Goal: Transaction & Acquisition: Purchase product/service

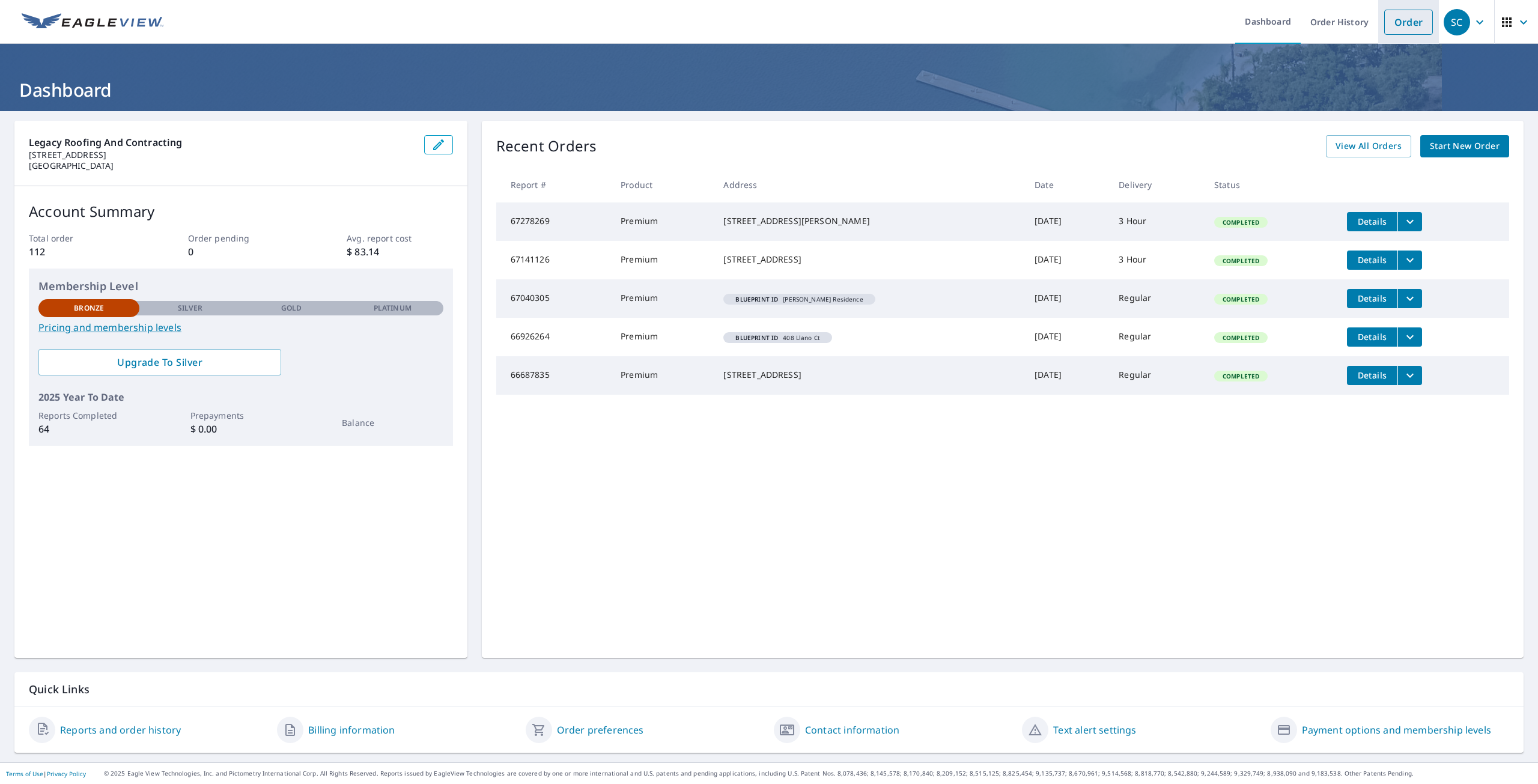
click at [1385, 30] on link "Order" at bounding box center [1409, 22] width 49 height 25
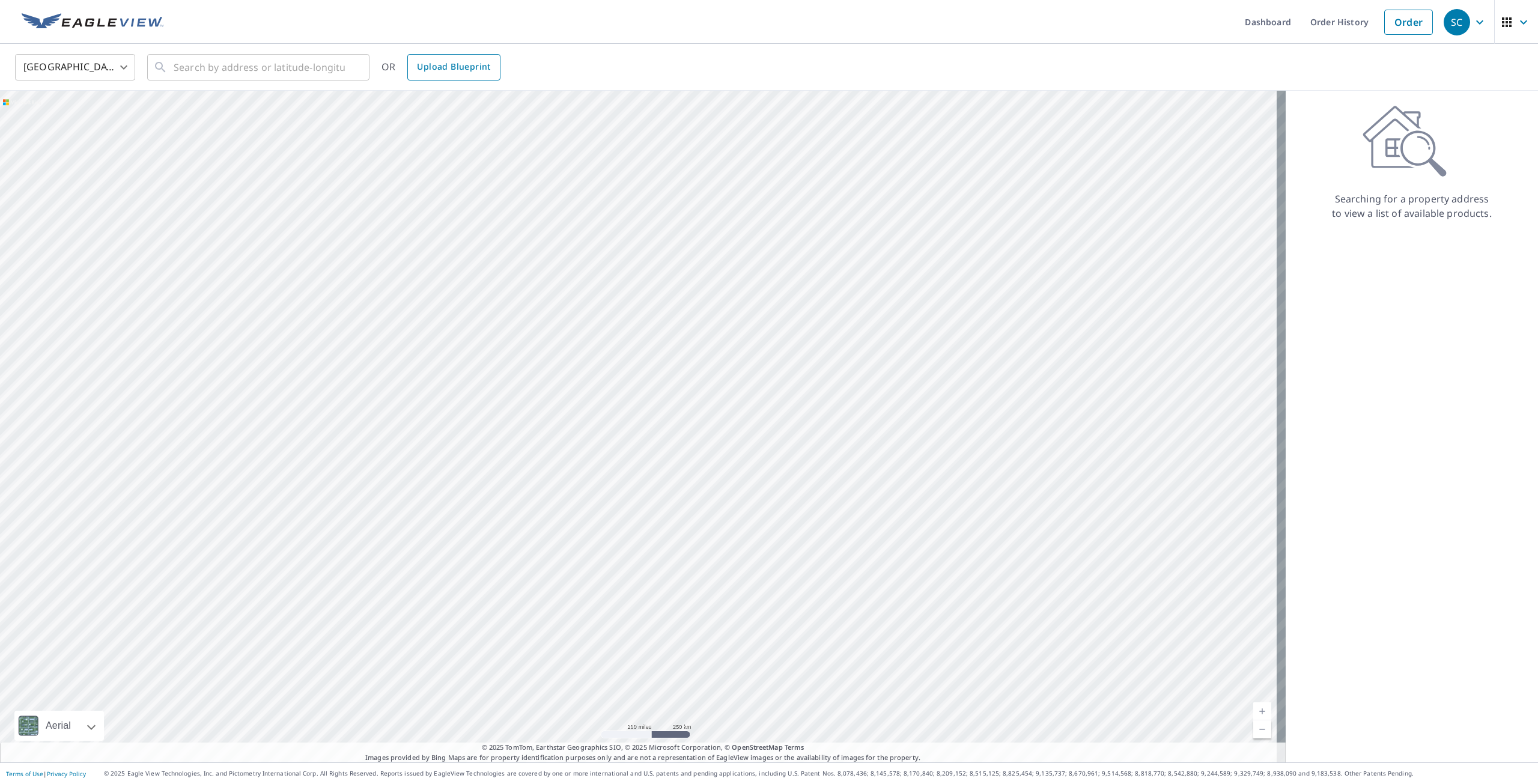
click at [462, 75] on link "Upload Blueprint" at bounding box center [454, 67] width 93 height 26
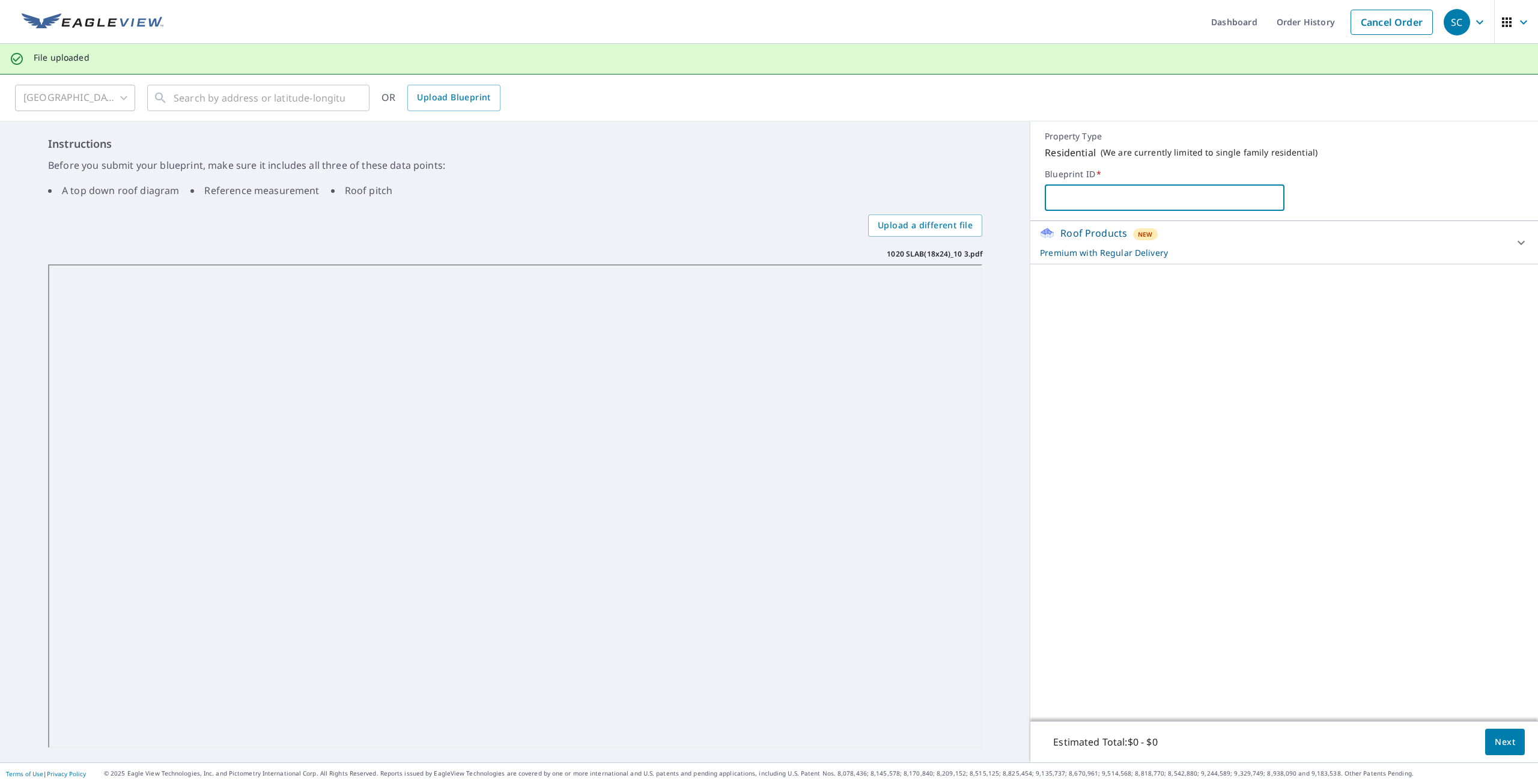
click at [1118, 197] on input "text" at bounding box center [1165, 198] width 239 height 34
click at [1073, 207] on input "text" at bounding box center [1165, 198] width 239 height 34
click at [1082, 197] on input "text" at bounding box center [1165, 198] width 239 height 34
type input "t"
type input "T"
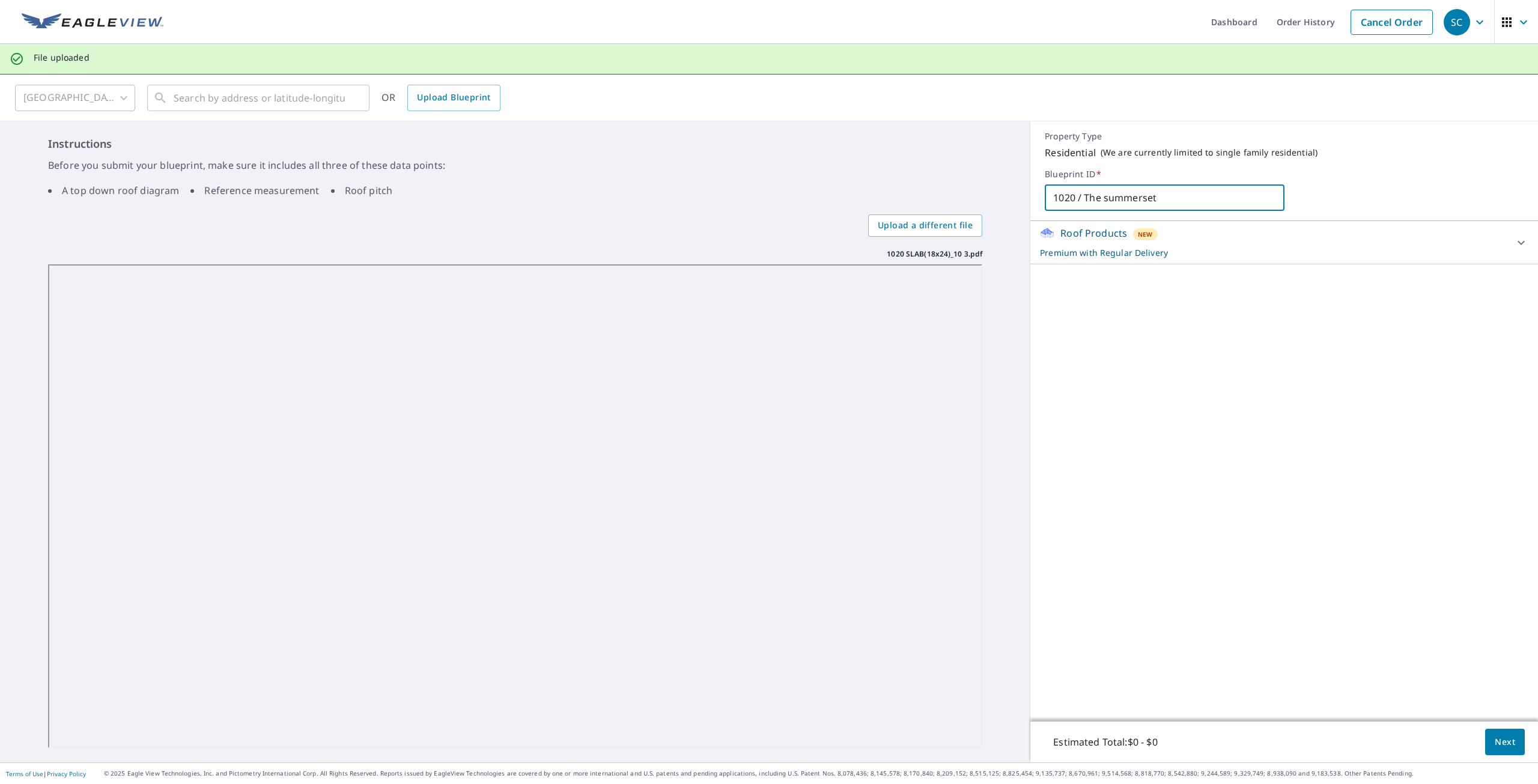
type input "1020 / The summerset"
click at [1504, 747] on span "Next" at bounding box center [1506, 742] width 20 height 15
click at [1518, 251] on div at bounding box center [1521, 243] width 29 height 29
click at [1460, 305] on body "SC SC Dashboard Order History Cancel Order SC File uploaded [GEOGRAPHIC_DATA] […" at bounding box center [769, 392] width 1538 height 784
click at [1459, 304] on li "Regular $0" at bounding box center [1472, 299] width 94 height 22
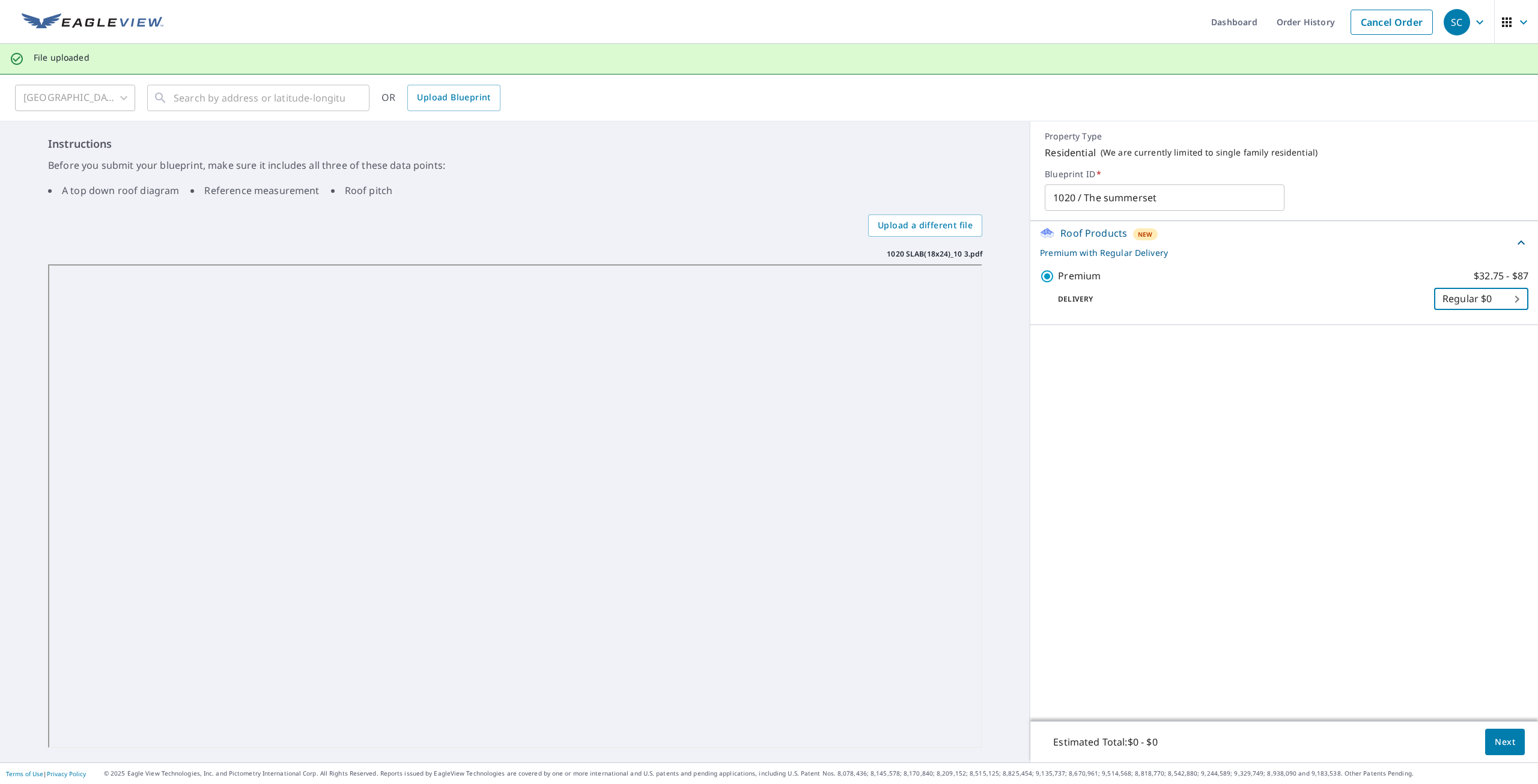
click at [1495, 740] on span "Next" at bounding box center [1506, 742] width 20 height 15
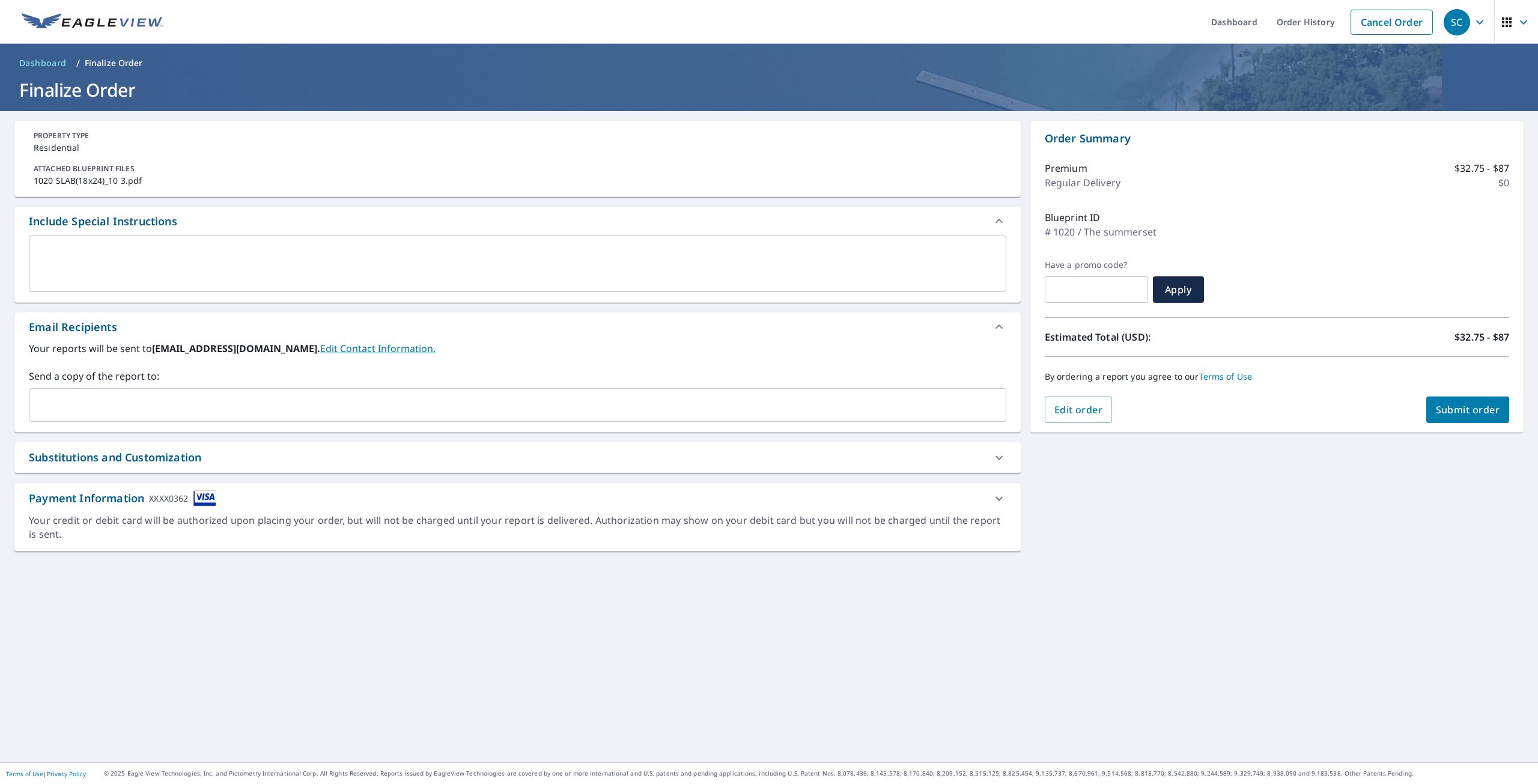
click at [114, 396] on input "text" at bounding box center [509, 405] width 949 height 23
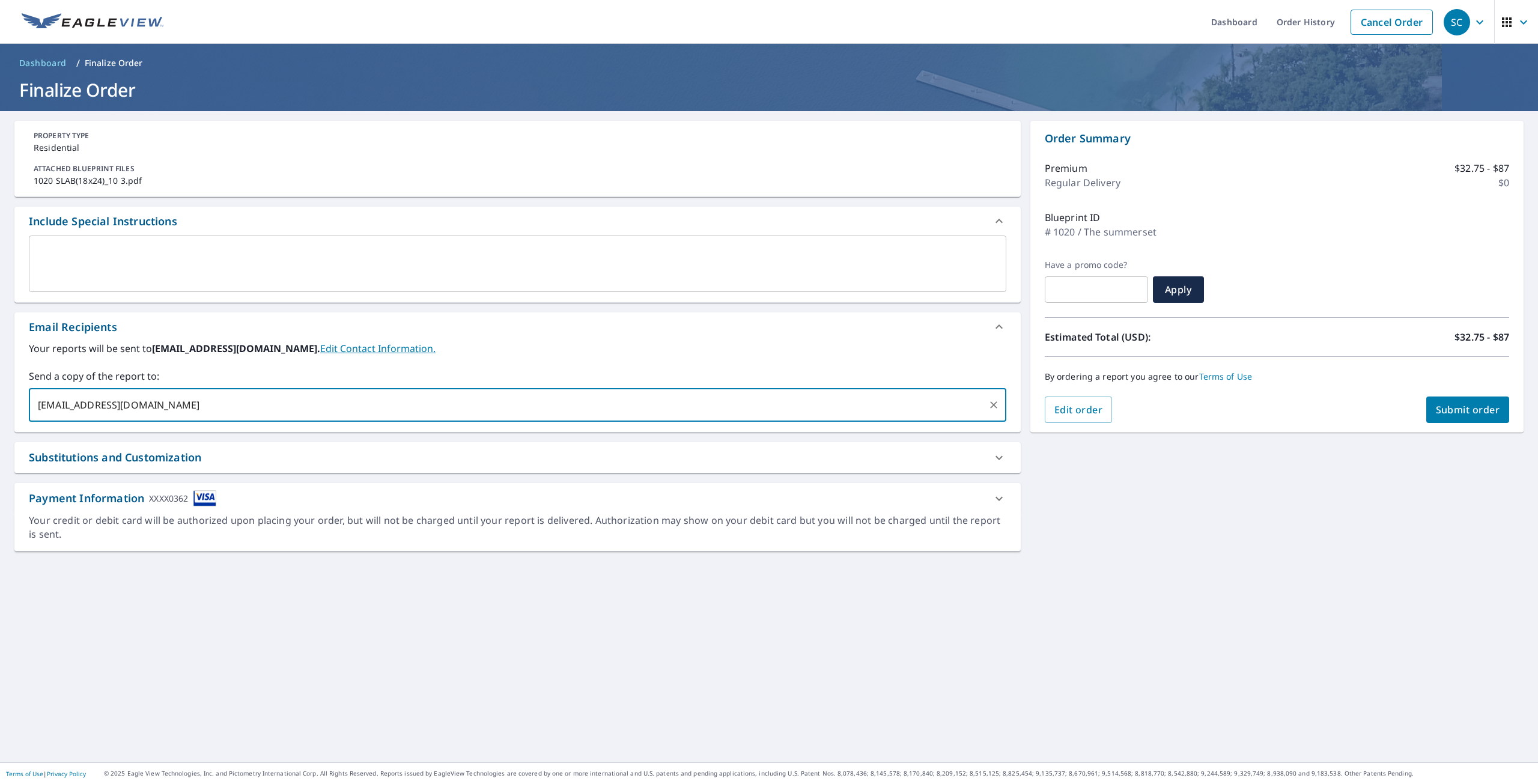
type input "[EMAIL_ADDRESS][DOMAIN_NAME]"
type input "[PERSON_NAME][EMAIL_ADDRESS][DOMAIN_NAME]"
click at [1470, 412] on span "Submit order" at bounding box center [1468, 410] width 64 height 13
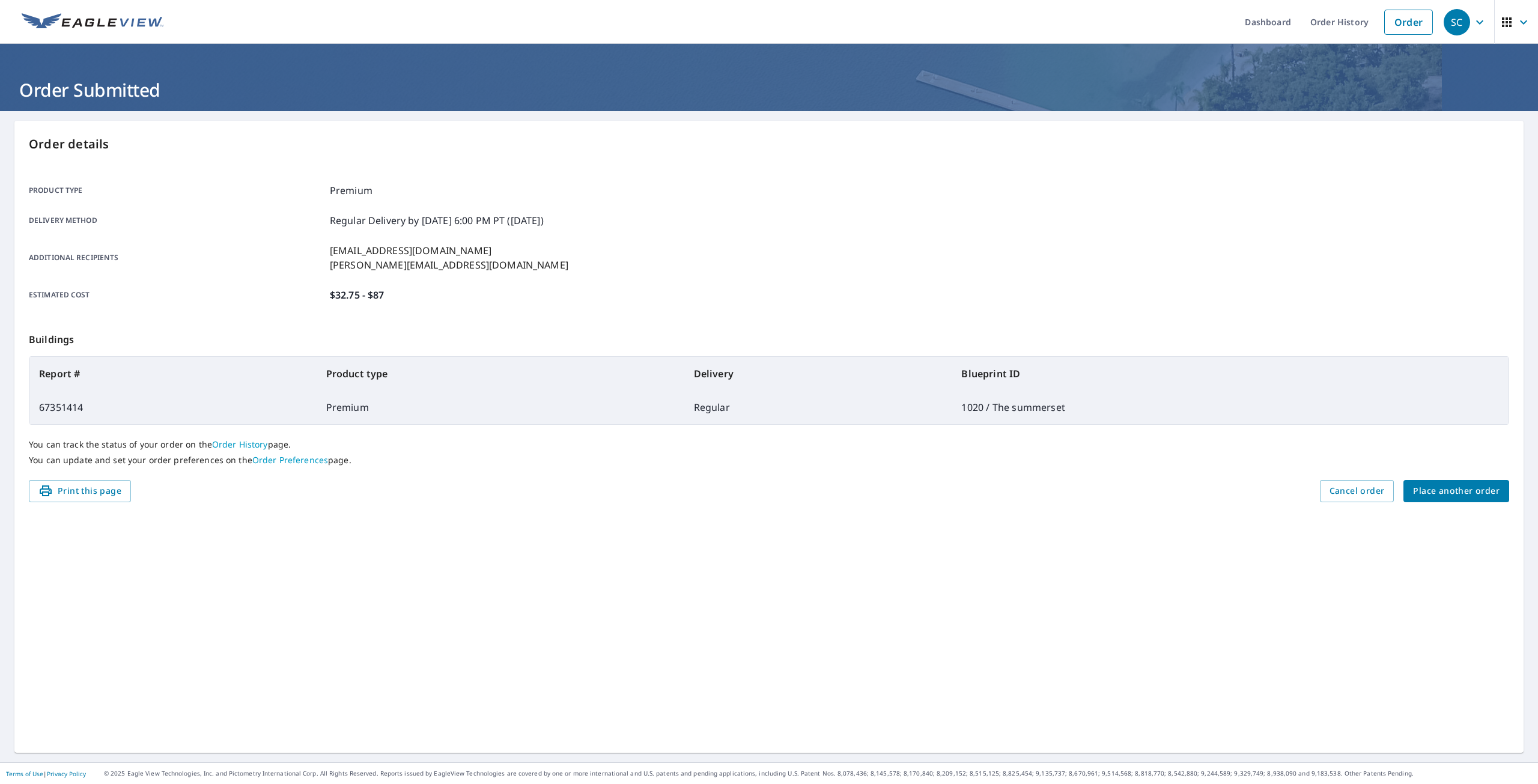
click at [1442, 479] on div "You can track the status of your order on the Order History page. You can updat…" at bounding box center [769, 453] width 1481 height 55
click at [1439, 489] on span "Place another order" at bounding box center [1457, 491] width 87 height 15
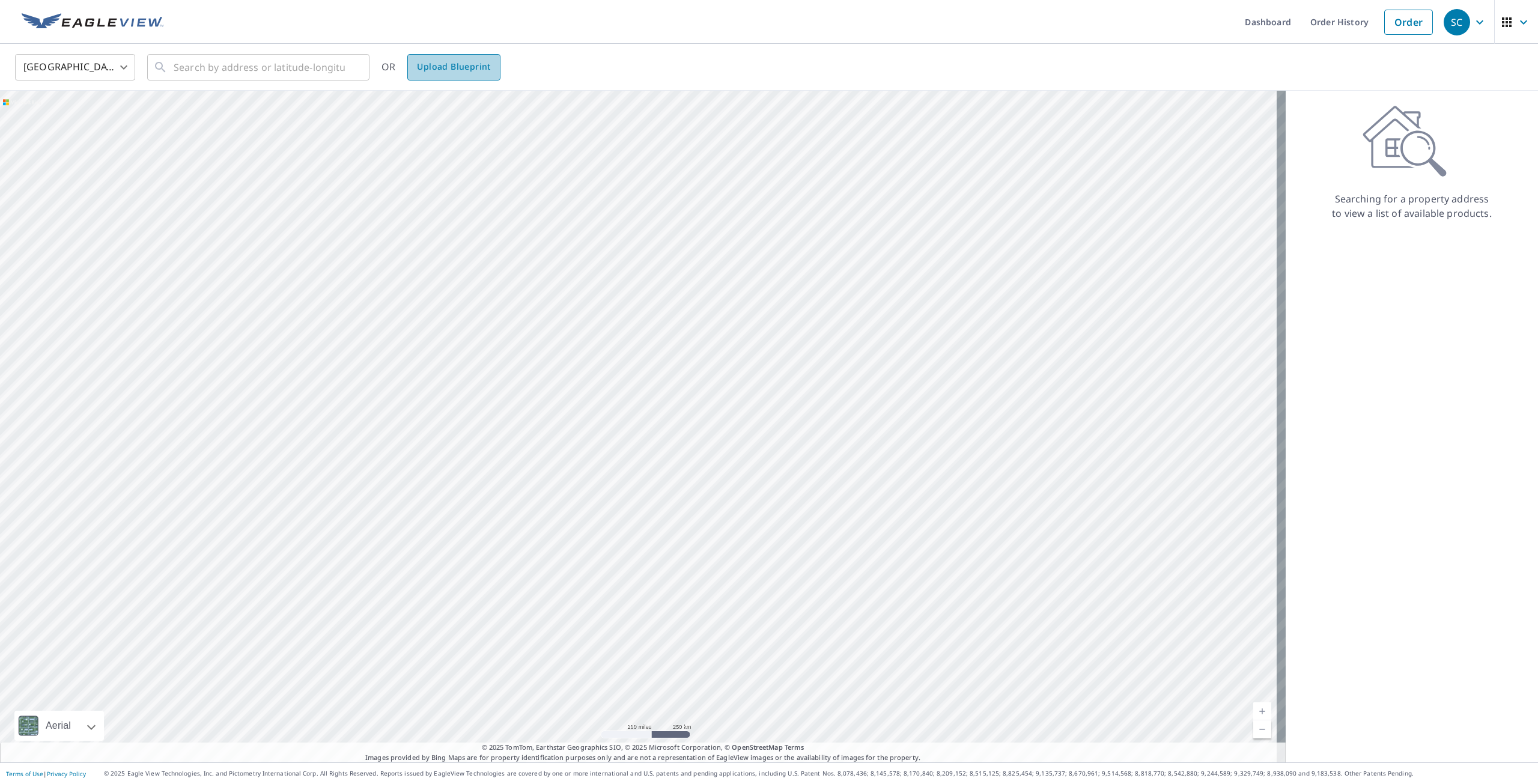
click at [471, 70] on span "Upload Blueprint" at bounding box center [454, 67] width 73 height 15
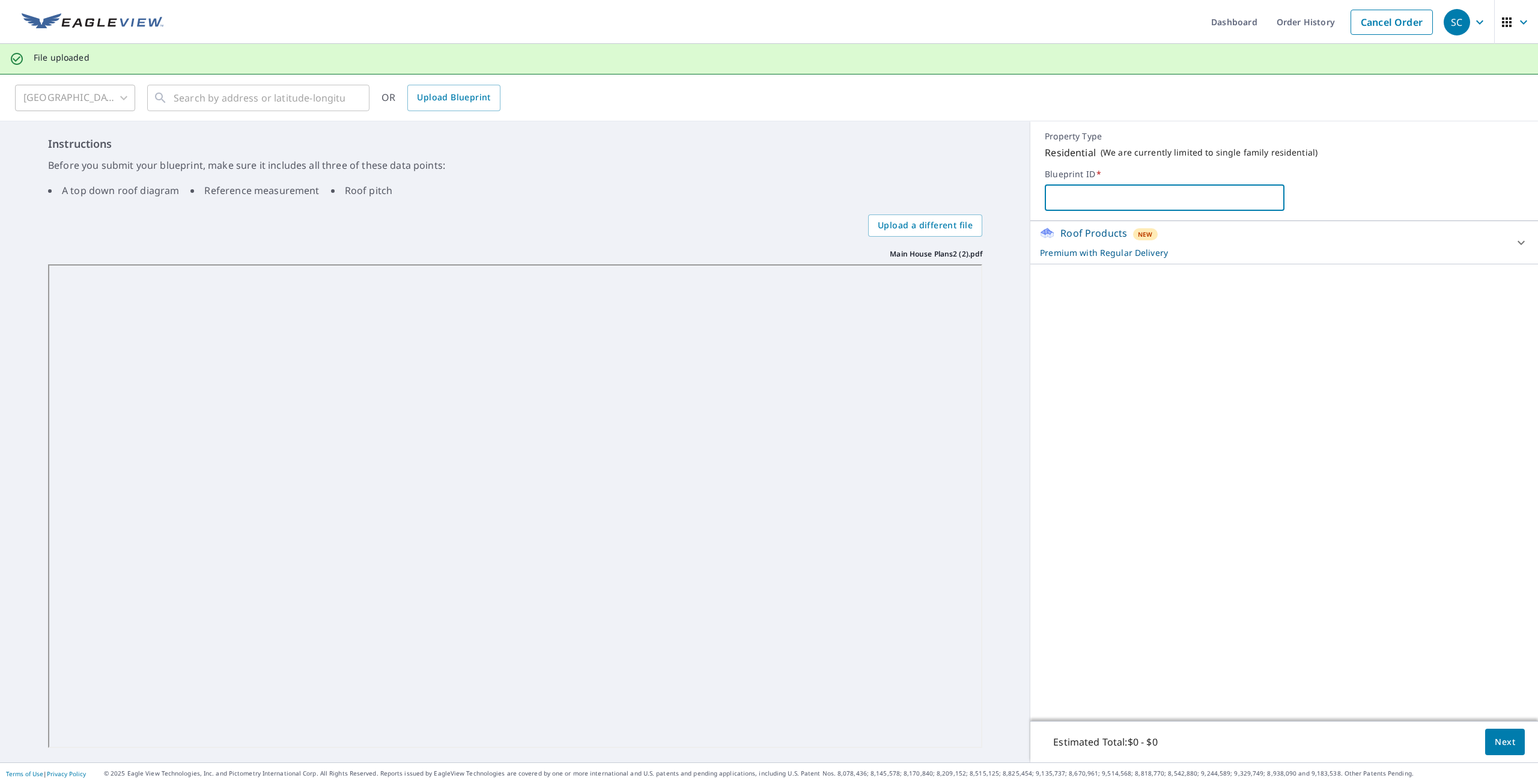
click at [1103, 194] on input "text" at bounding box center [1165, 198] width 239 height 34
type input "[GEOGRAPHIC_DATA]"
click at [1495, 741] on span "Next" at bounding box center [1506, 742] width 20 height 15
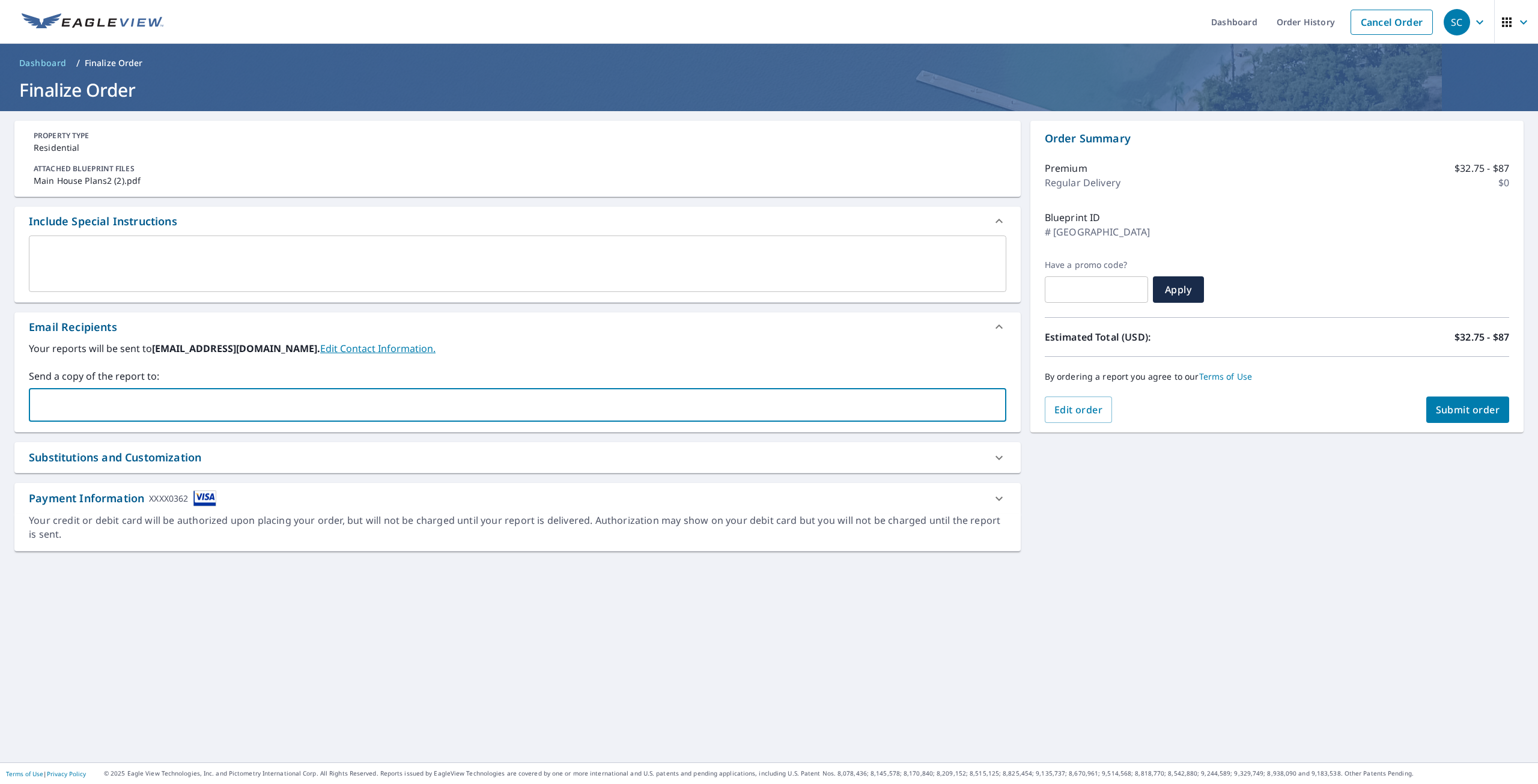
click at [110, 404] on input "text" at bounding box center [509, 405] width 949 height 23
type input "[EMAIL_ADDRESS][DOMAIN_NAME]"
type input "R"
type input "[PERSON_NAME][EMAIL_ADDRESS][DOMAIN_NAME]"
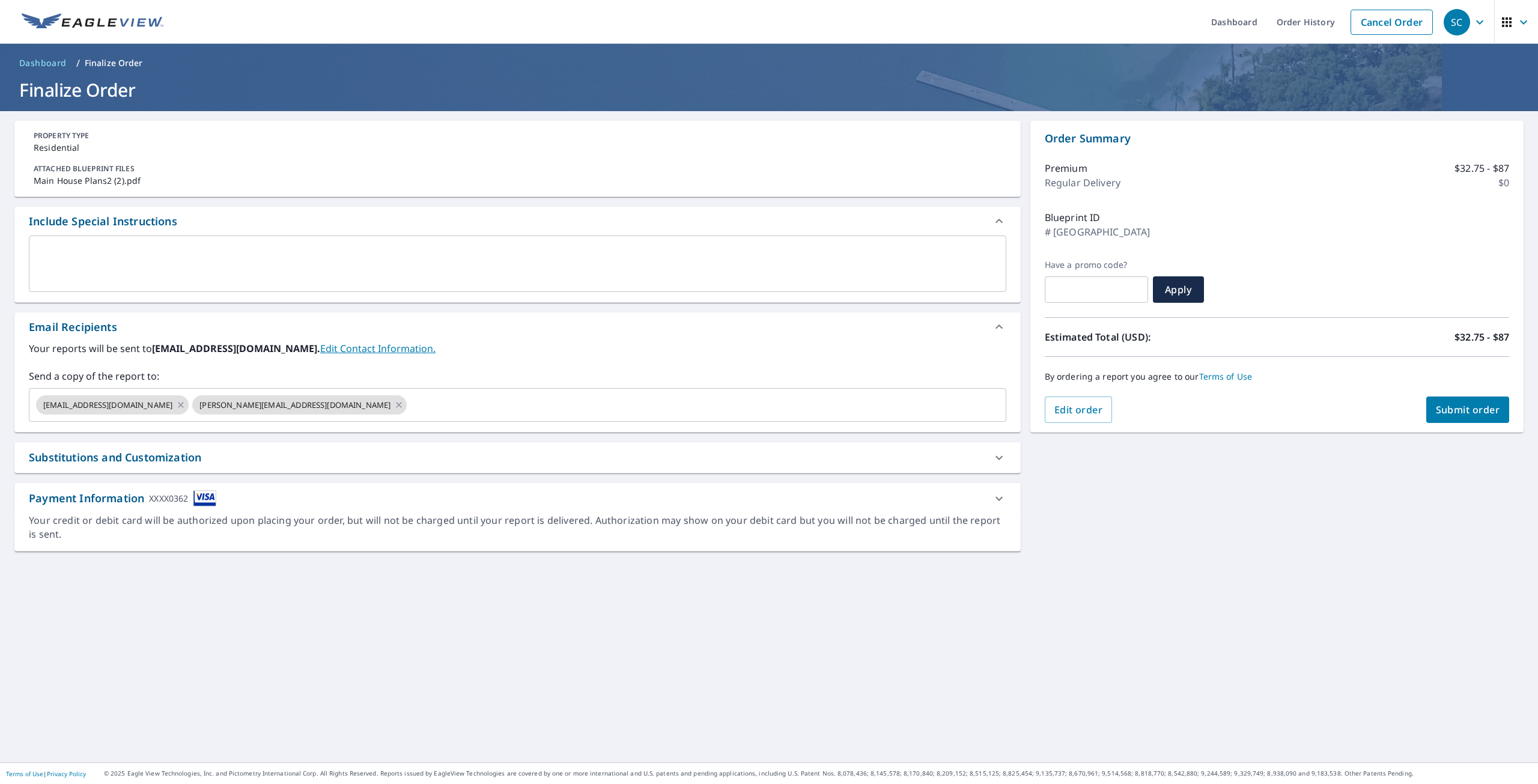
click at [948, 648] on div "**********" at bounding box center [518, 436] width 1006 height 632
click at [1455, 416] on span "Submit order" at bounding box center [1468, 410] width 64 height 13
